Goal: Find contact information: Find contact information

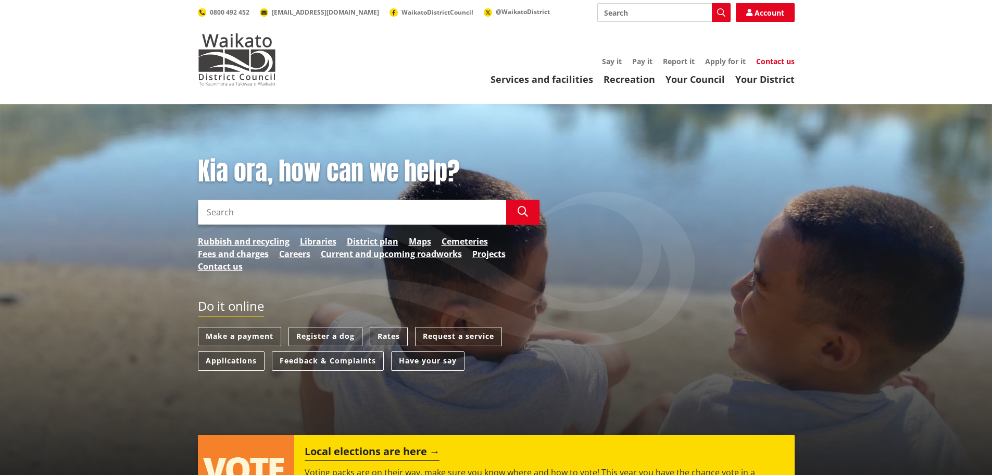
click at [765, 61] on link "Contact us" at bounding box center [775, 61] width 39 height 10
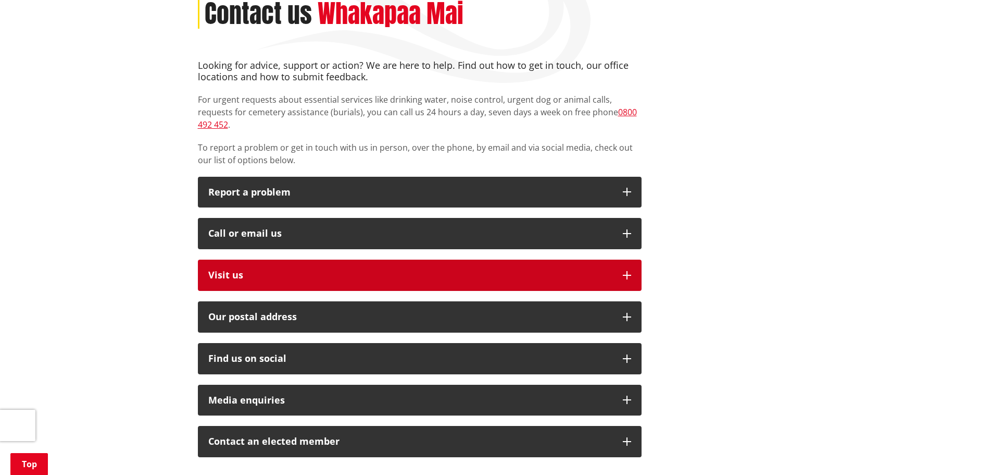
scroll to position [156, 0]
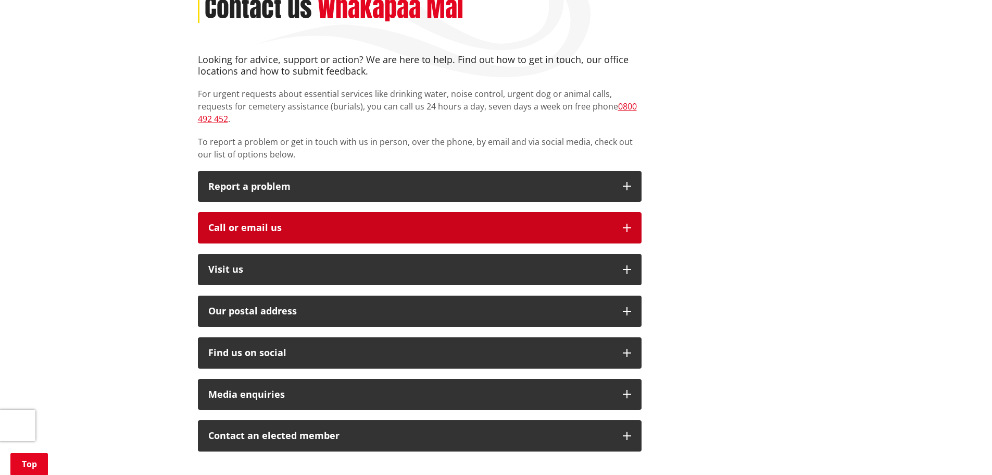
click at [630, 223] on icon "button" at bounding box center [627, 227] width 8 height 8
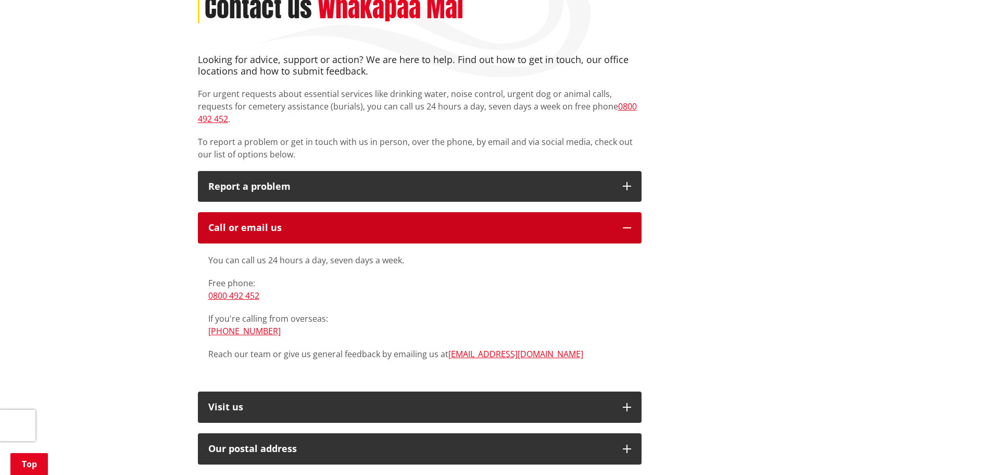
click at [629, 221] on button "Call or email us" at bounding box center [420, 227] width 444 height 31
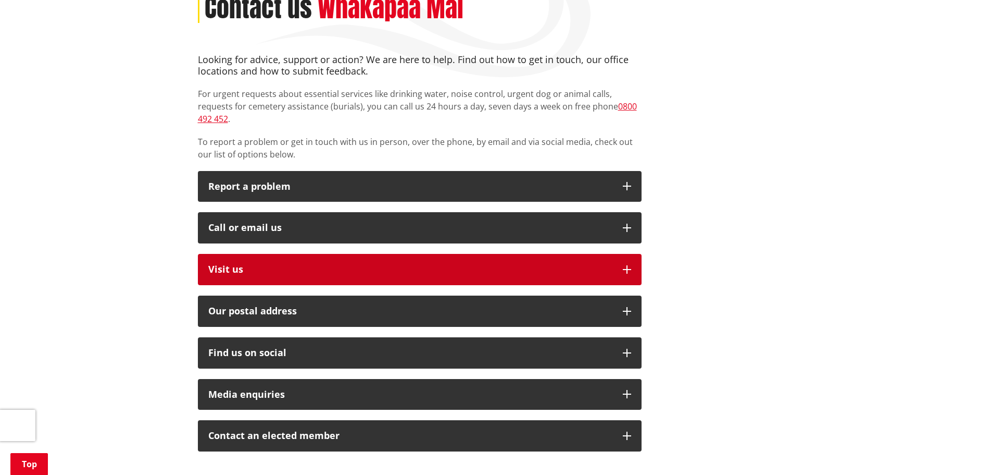
click at [624, 265] on icon "button" at bounding box center [627, 269] width 8 height 8
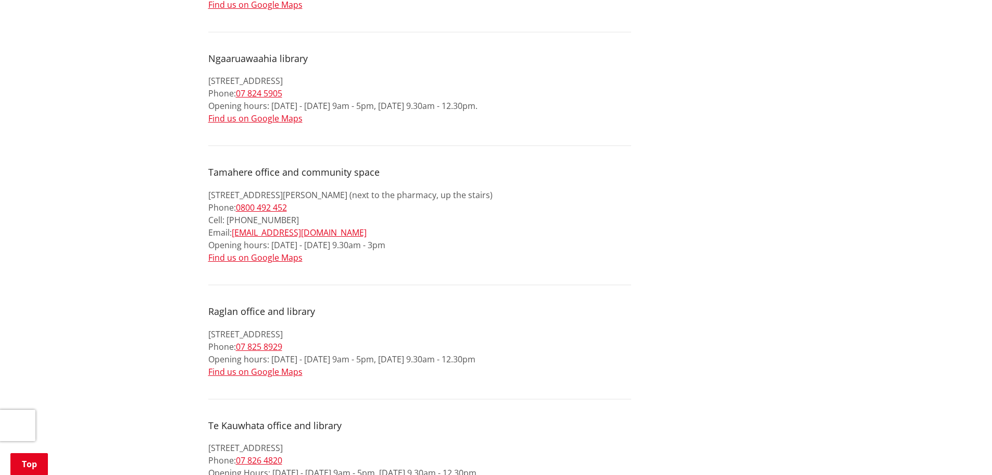
scroll to position [781, 0]
